Goal: Information Seeking & Learning: Learn about a topic

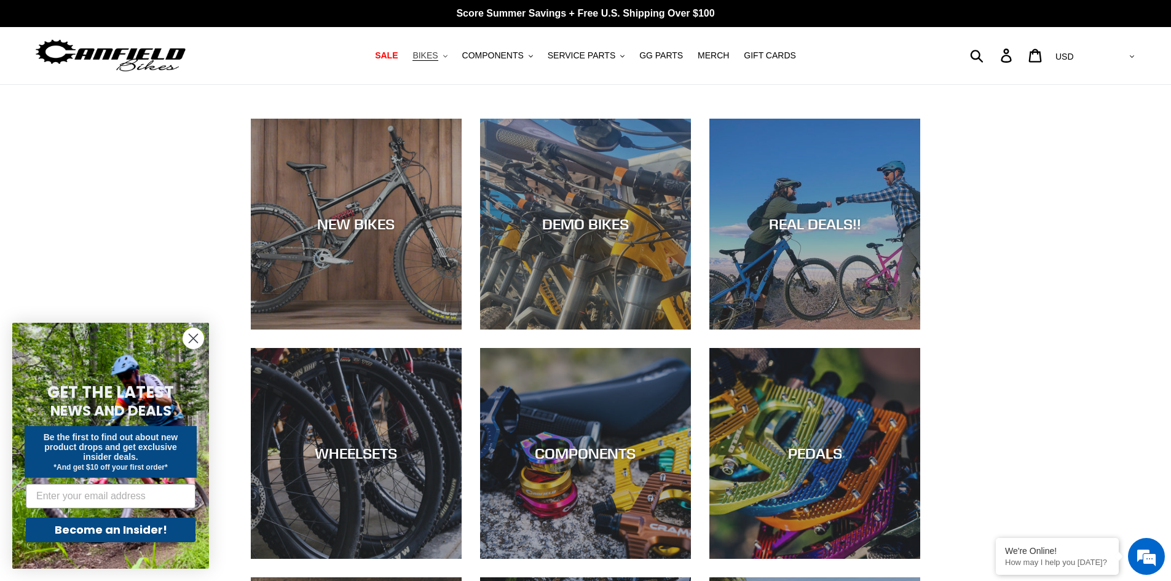
click at [453, 60] on button "BIKES .cls-1{fill:#231f20}" at bounding box center [429, 55] width 47 height 17
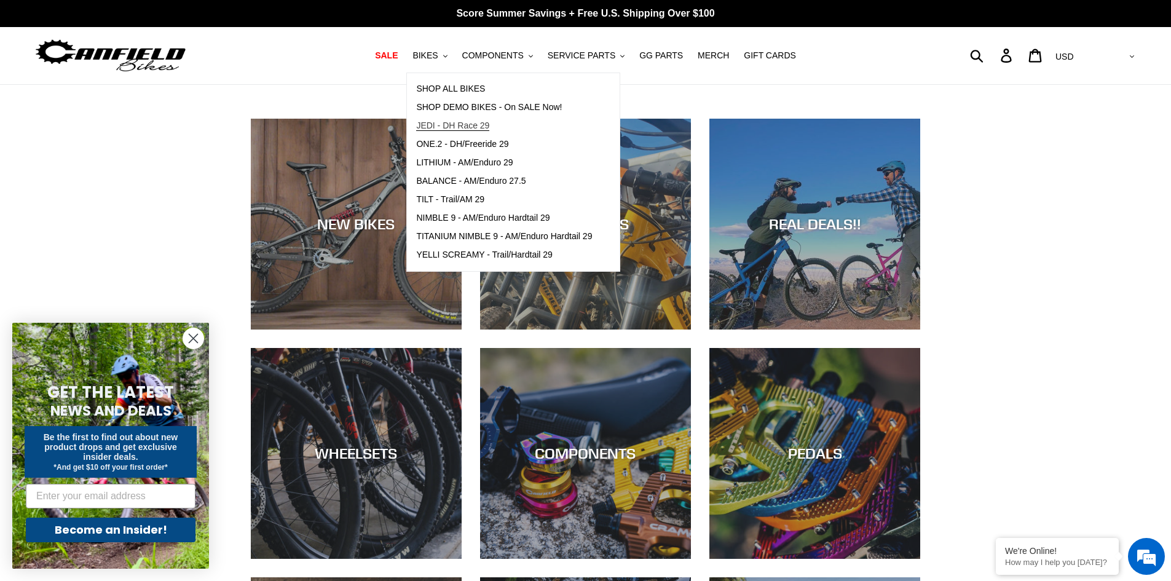
click at [457, 128] on span "JEDI - DH Race 29" at bounding box center [452, 125] width 73 height 10
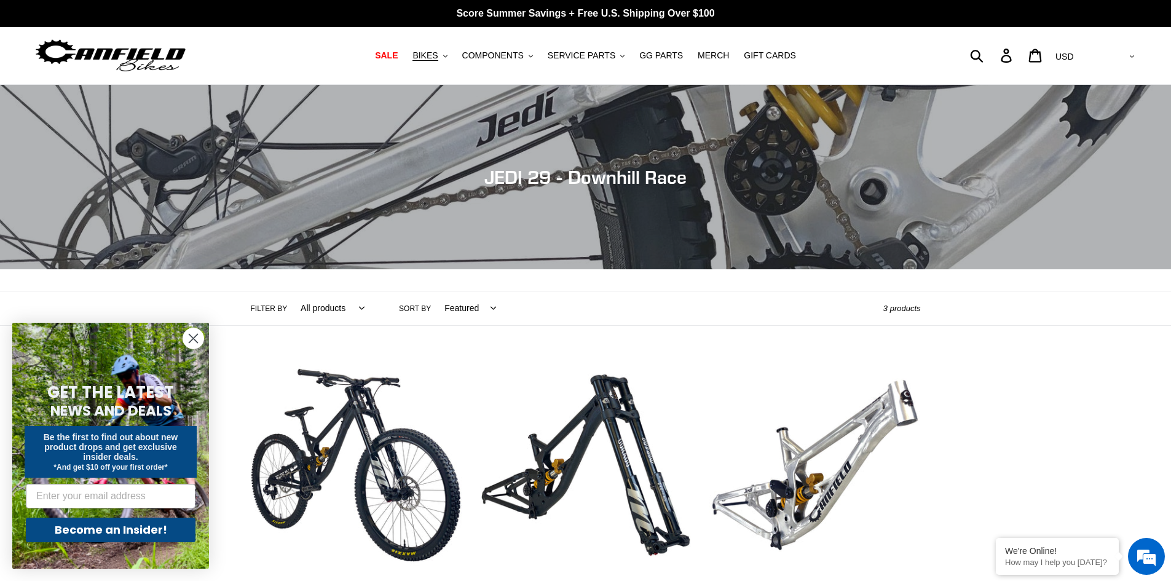
click at [192, 340] on icon "Close dialog" at bounding box center [193, 338] width 9 height 9
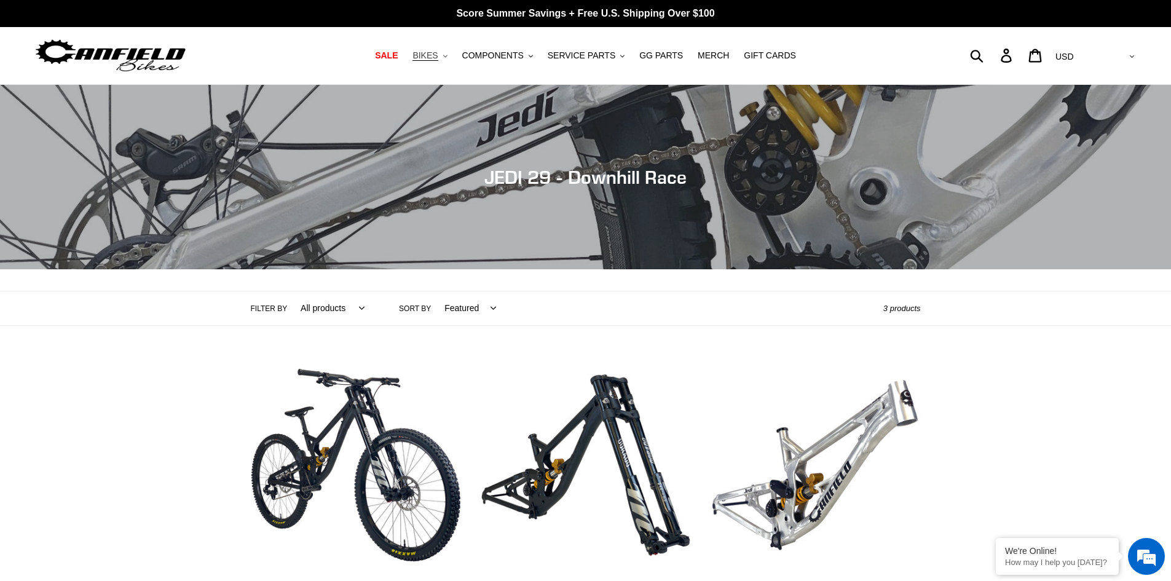
click at [438, 57] on span "BIKES" at bounding box center [425, 55] width 25 height 10
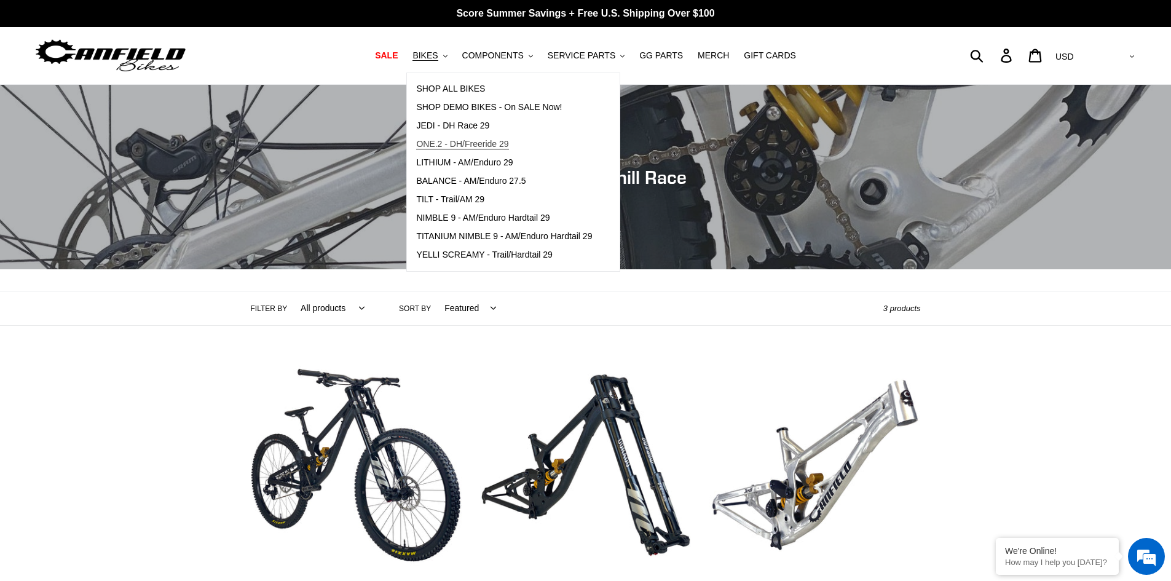
click at [446, 144] on span "ONE.2 - DH/Freeride 29" at bounding box center [462, 144] width 92 height 10
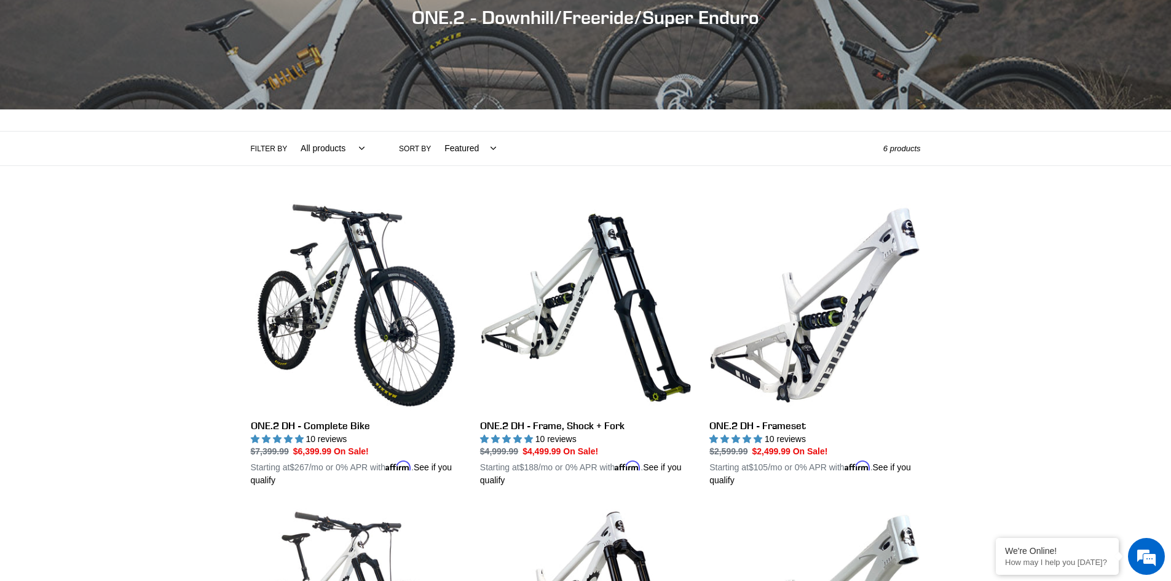
scroll to position [151, 0]
